Goal: Use online tool/utility: Utilize a website feature to perform a specific function

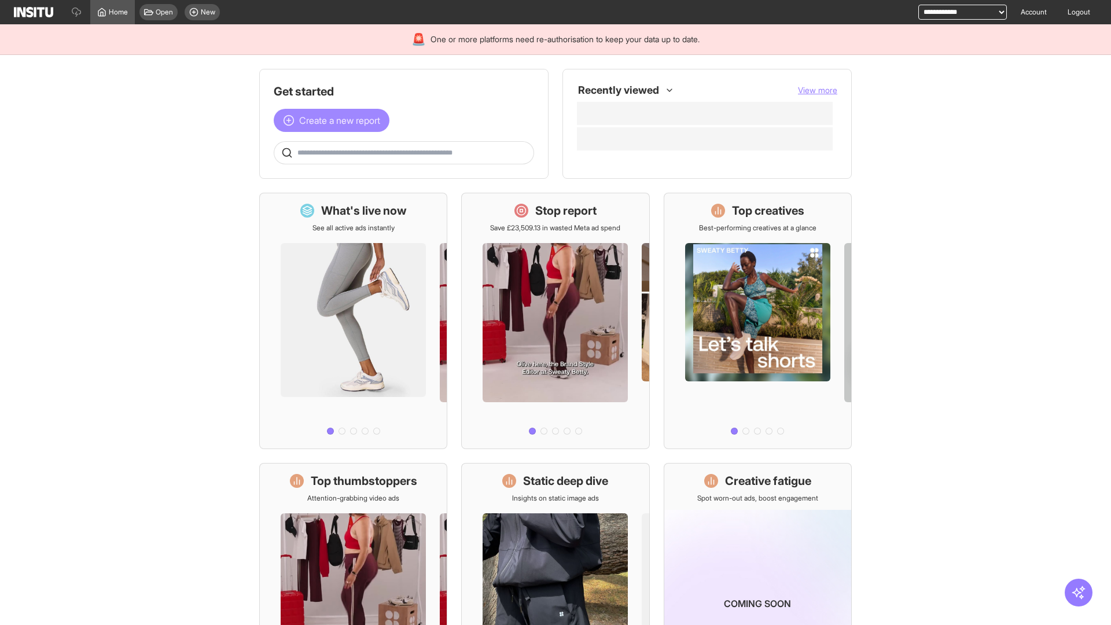
click at [334, 120] on span "Create a new report" at bounding box center [339, 120] width 81 height 14
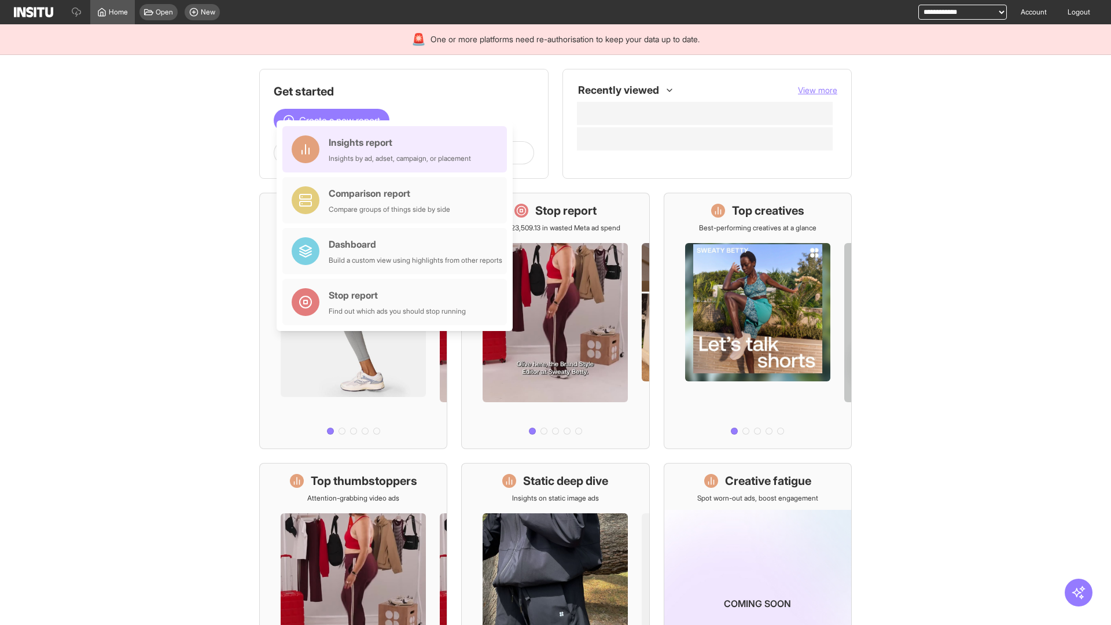
click at [397, 149] on div "Insights report Insights by ad, adset, campaign, or placement" at bounding box center [400, 149] width 142 height 28
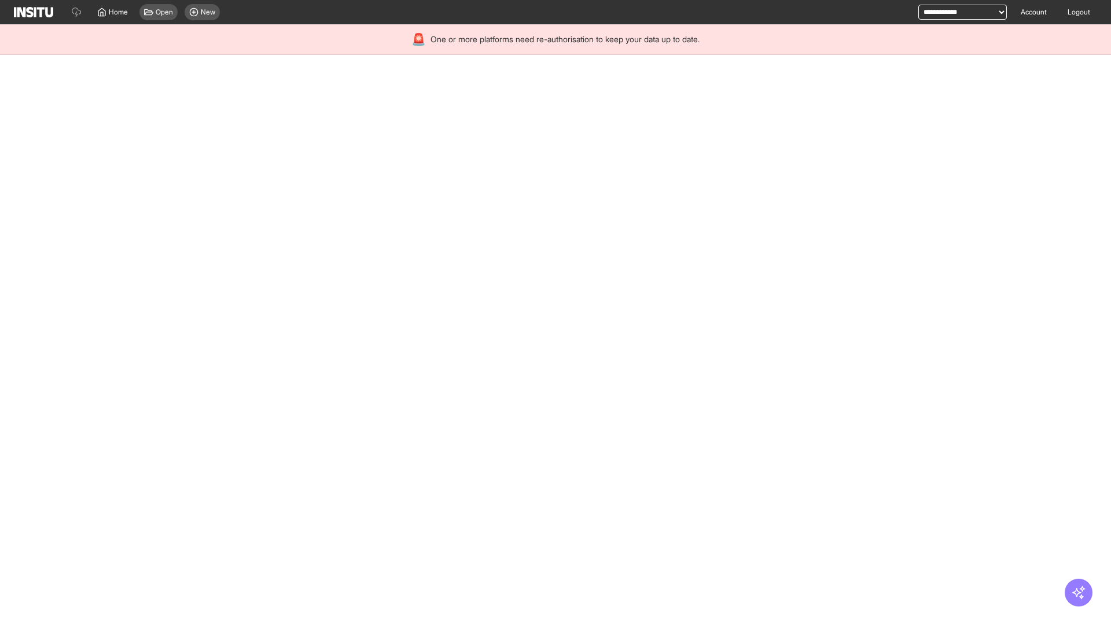
select select "**"
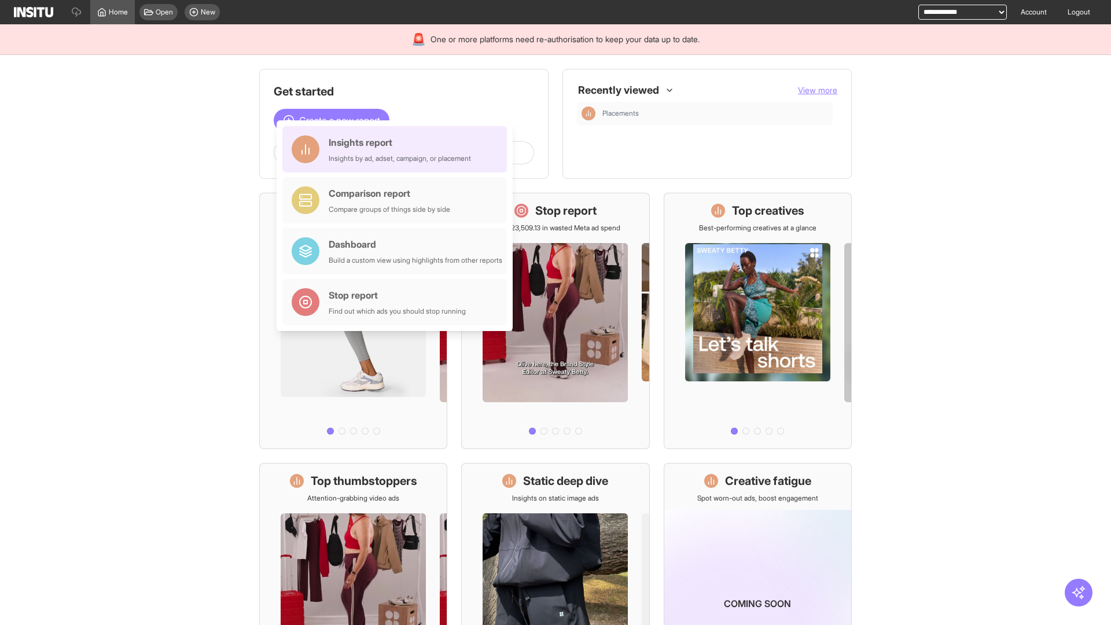
click at [397, 149] on div "Insights report Insights by ad, adset, campaign, or placement" at bounding box center [400, 149] width 142 height 28
